Goal: Information Seeking & Learning: Check status

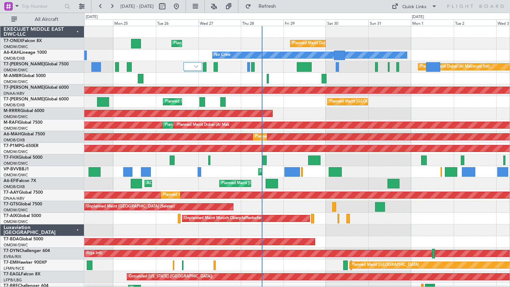
click at [291, 81] on div "Planned Maint Dubai (Al Maktoum Intl)" at bounding box center [296, 79] width 425 height 12
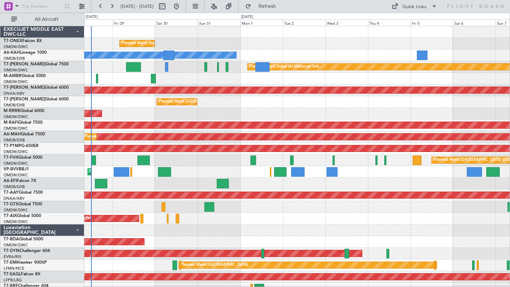
click at [268, 84] on div at bounding box center [296, 79] width 425 height 12
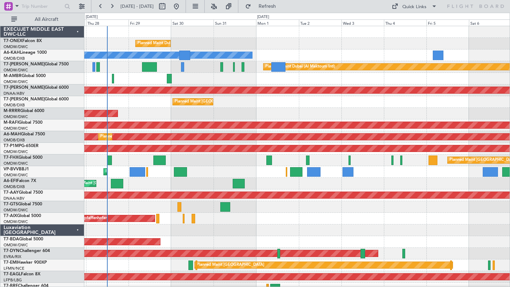
click at [426, 80] on div at bounding box center [296, 79] width 425 height 12
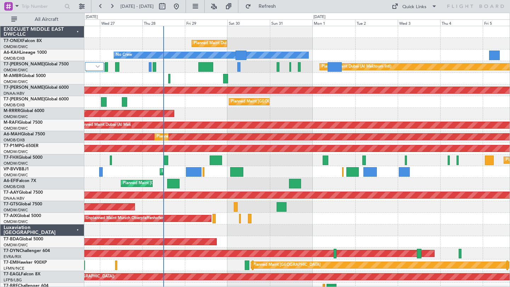
click at [337, 83] on div at bounding box center [296, 79] width 425 height 12
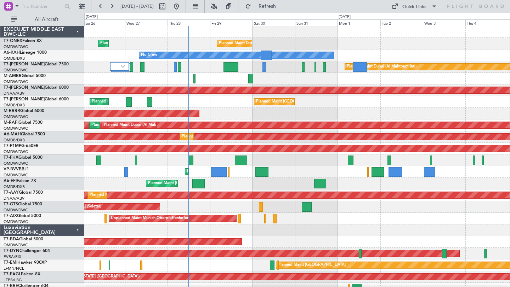
click at [341, 106] on div "Planned Maint [GEOGRAPHIC_DATA] ([GEOGRAPHIC_DATA] Intl) Planned Maint [GEOGRAP…" at bounding box center [296, 102] width 425 height 12
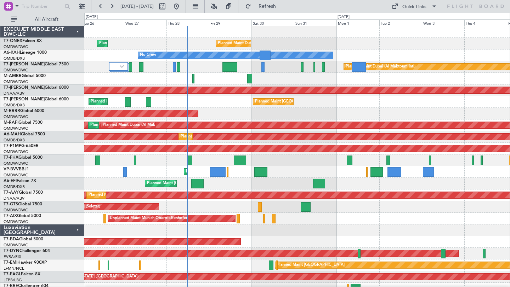
click at [75, 229] on div "Luxaviation [GEOGRAPHIC_DATA]" at bounding box center [42, 231] width 84 height 12
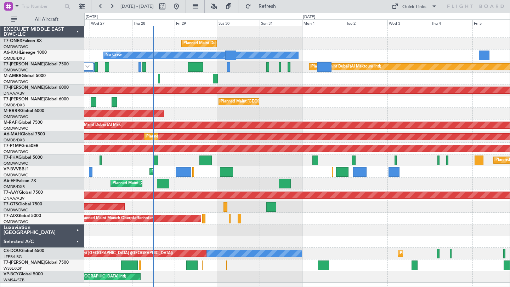
click at [288, 234] on div at bounding box center [296, 231] width 425 height 12
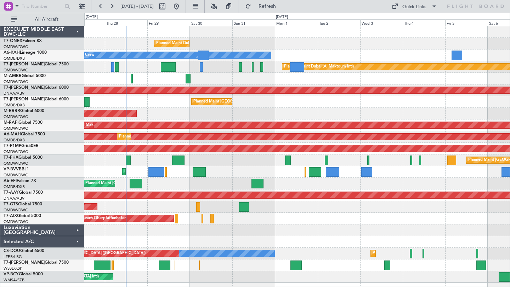
click at [315, 239] on div at bounding box center [296, 242] width 425 height 12
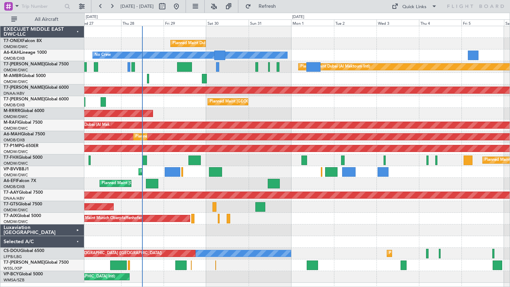
click at [157, 231] on div at bounding box center [296, 231] width 425 height 12
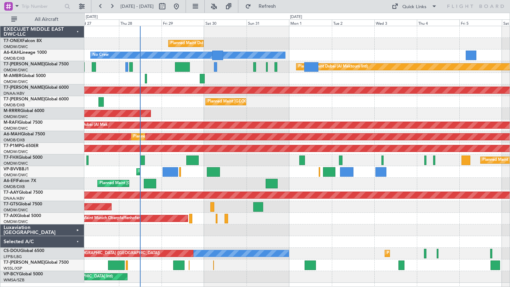
click at [243, 166] on div "Planned Maint Dubai (Al Maktoum Intl) Planned Maint [GEOGRAPHIC_DATA] (Al Makto…" at bounding box center [296, 154] width 425 height 257
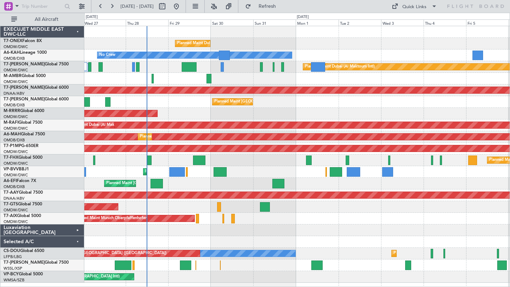
click at [244, 166] on div "Planned Maint [GEOGRAPHIC_DATA] ([GEOGRAPHIC_DATA])" at bounding box center [296, 161] width 425 height 12
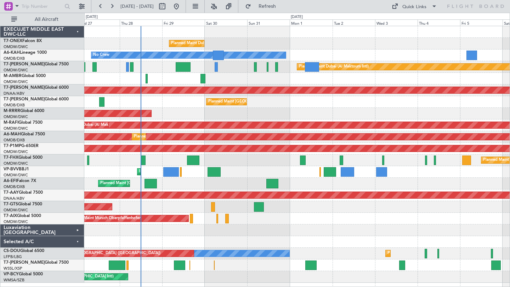
click at [278, 225] on div at bounding box center [296, 231] width 425 height 12
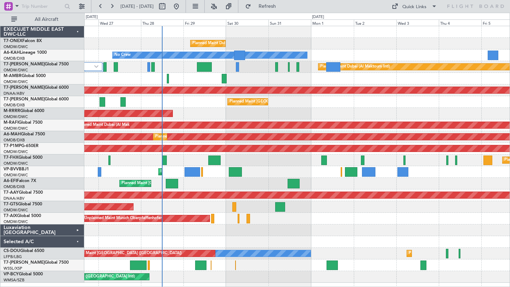
click at [301, 76] on div at bounding box center [296, 79] width 425 height 12
click at [75, 243] on div "Selected A/C" at bounding box center [42, 242] width 84 height 12
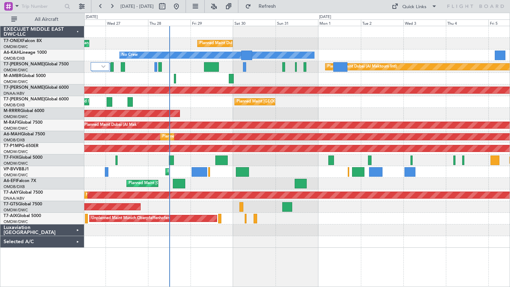
click at [206, 114] on div "Planned Maint Dubai (Al Maktoum Intl) Planned Maint [GEOGRAPHIC_DATA] (Al Makto…" at bounding box center [296, 137] width 425 height 222
